Goal: Navigation & Orientation: Find specific page/section

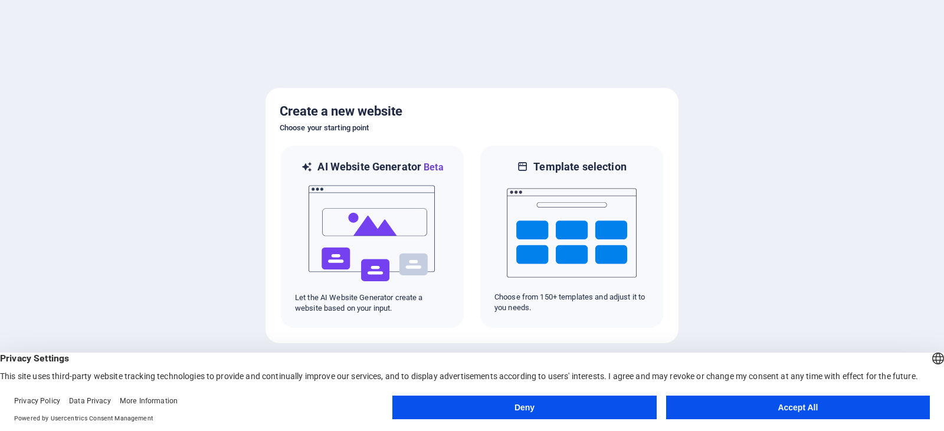
click at [753, 408] on button "Accept All" at bounding box center [798, 408] width 264 height 24
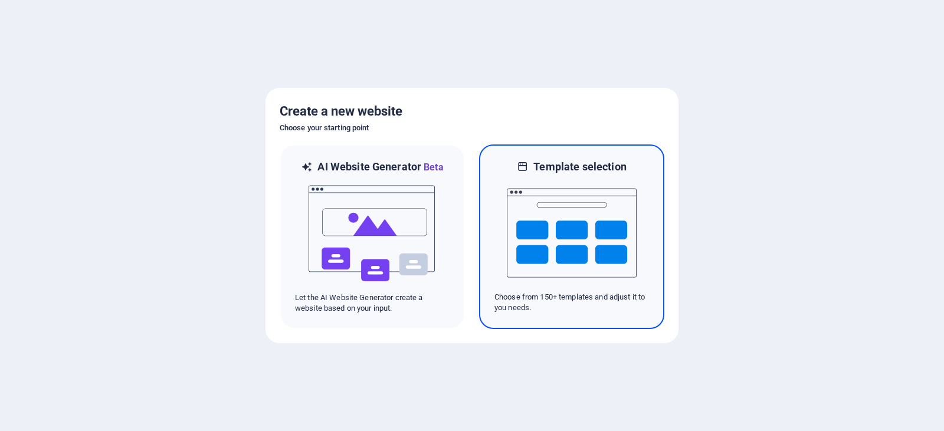
click at [573, 220] on img at bounding box center [572, 233] width 130 height 118
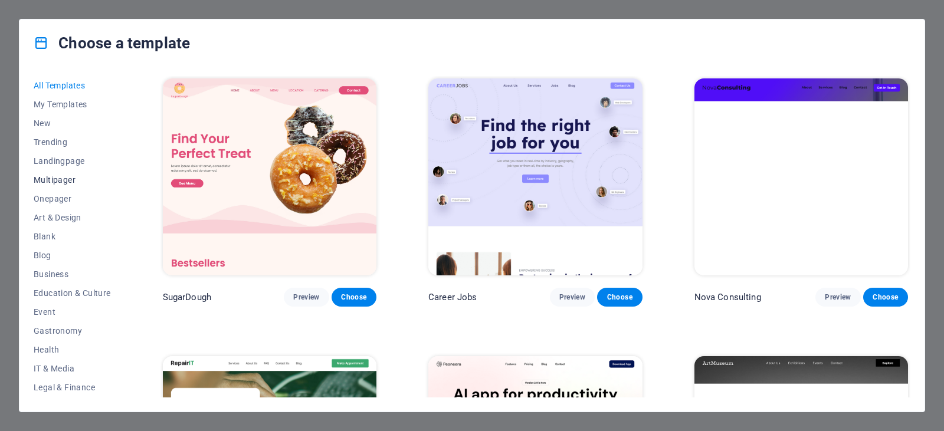
scroll to position [150, 0]
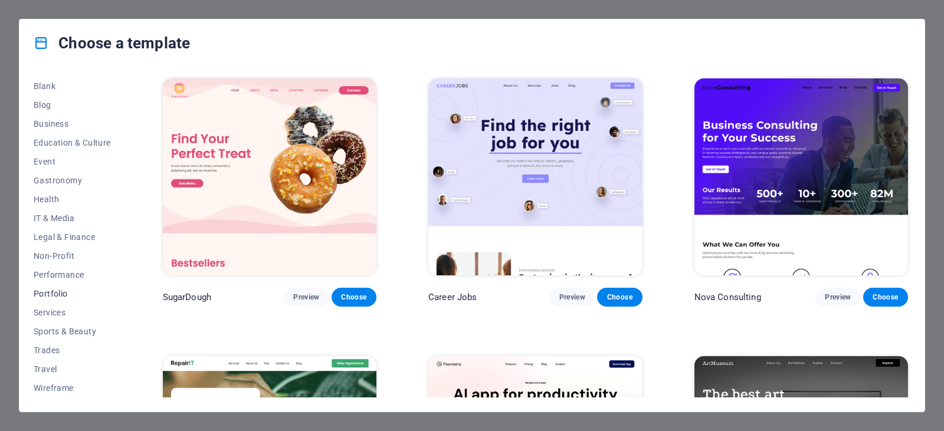
click at [53, 295] on span "Portfolio" at bounding box center [72, 293] width 77 height 9
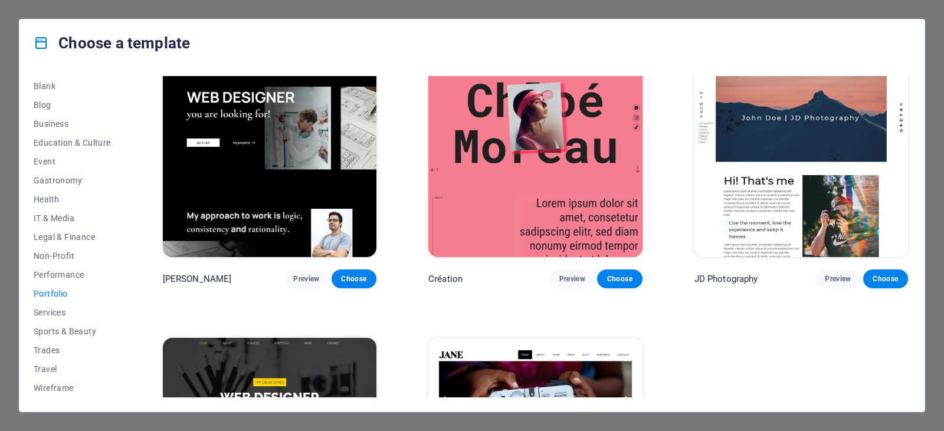
scroll to position [284, 0]
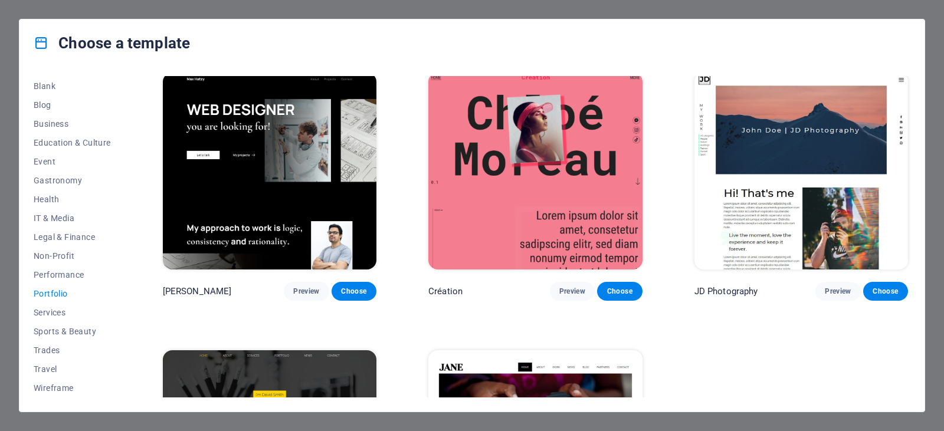
click at [327, 167] on img at bounding box center [269, 171] width 213 height 197
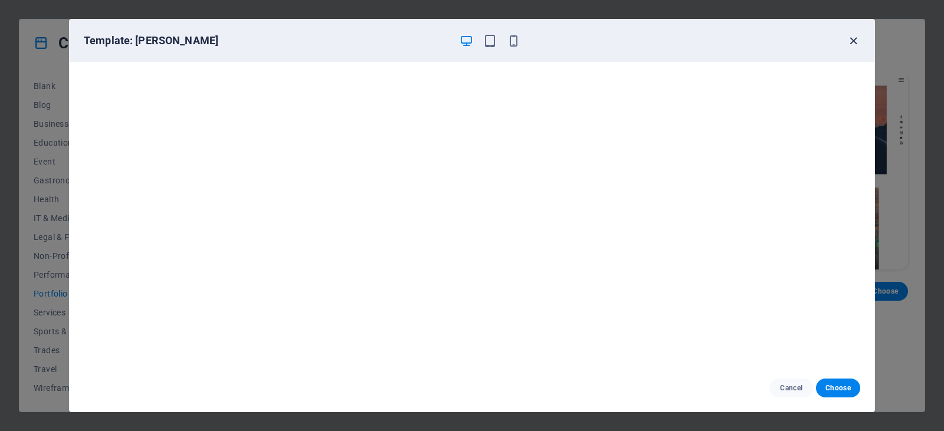
click at [850, 39] on icon "button" at bounding box center [853, 41] width 14 height 14
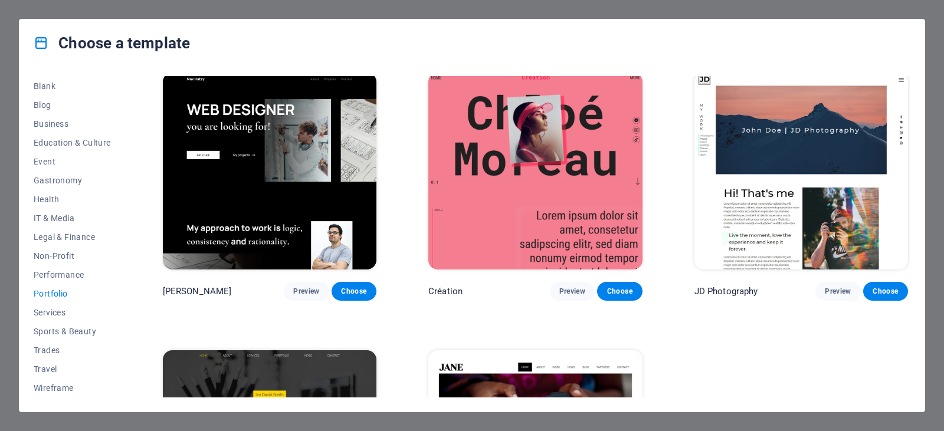
click at [826, 13] on div "Choose a template All Templates My Templates New Trending Landingpage Multipage…" at bounding box center [472, 215] width 944 height 431
click at [910, 22] on div "Choose a template" at bounding box center [471, 42] width 905 height 47
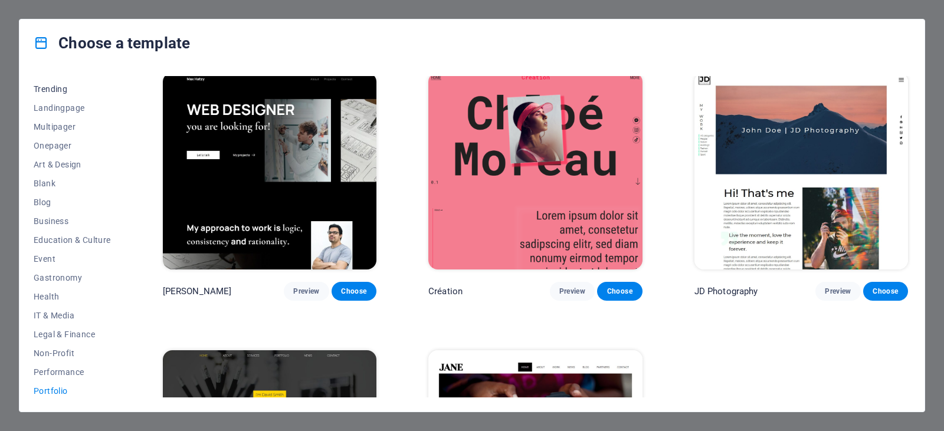
scroll to position [0, 0]
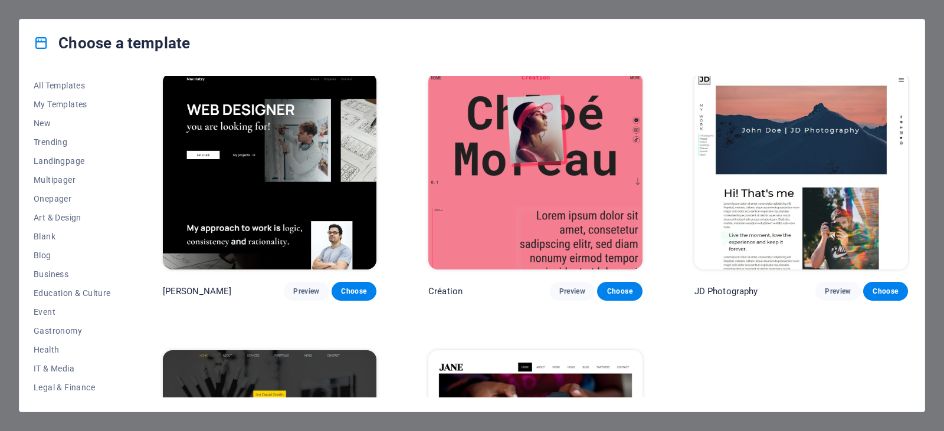
click at [32, 9] on div "Choose a template All Templates My Templates New Trending Landingpage Multipage…" at bounding box center [472, 215] width 944 height 431
